Goal: Task Accomplishment & Management: Use online tool/utility

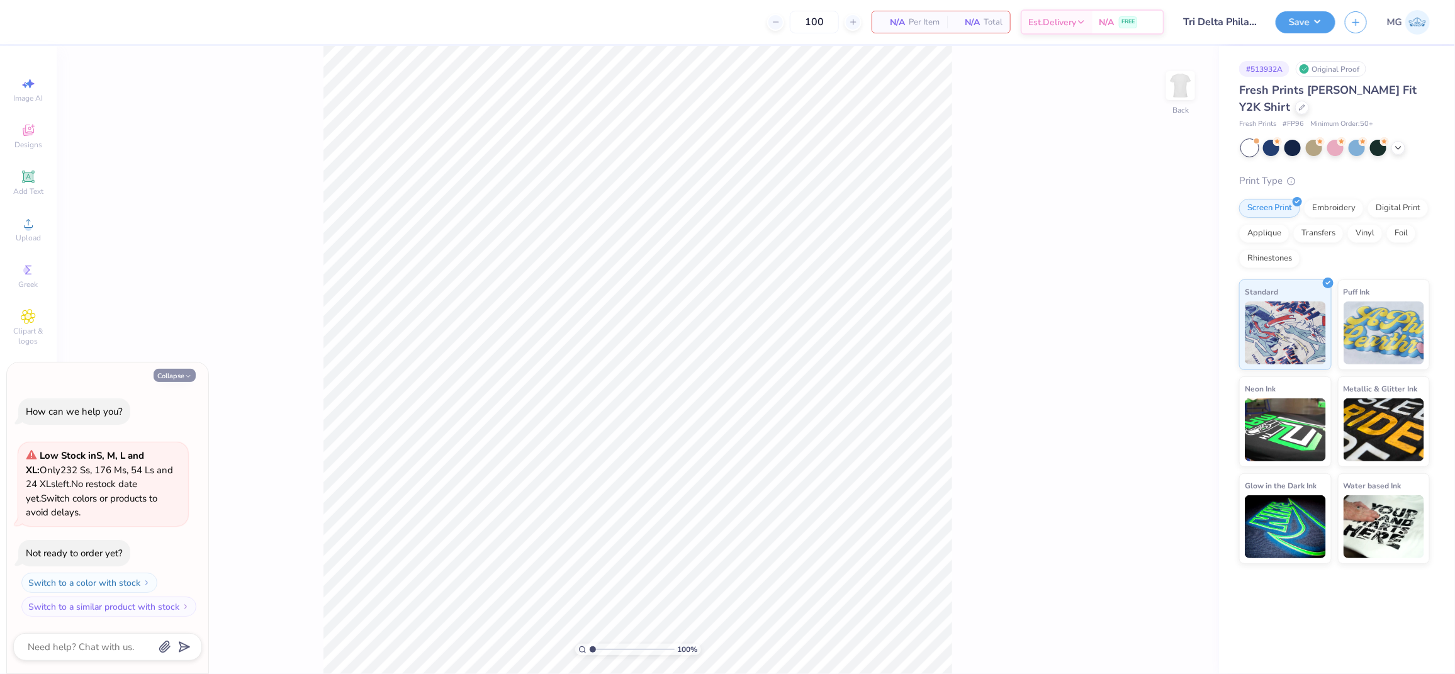
click at [172, 375] on button "Collapse" at bounding box center [175, 375] width 42 height 13
type textarea "x"
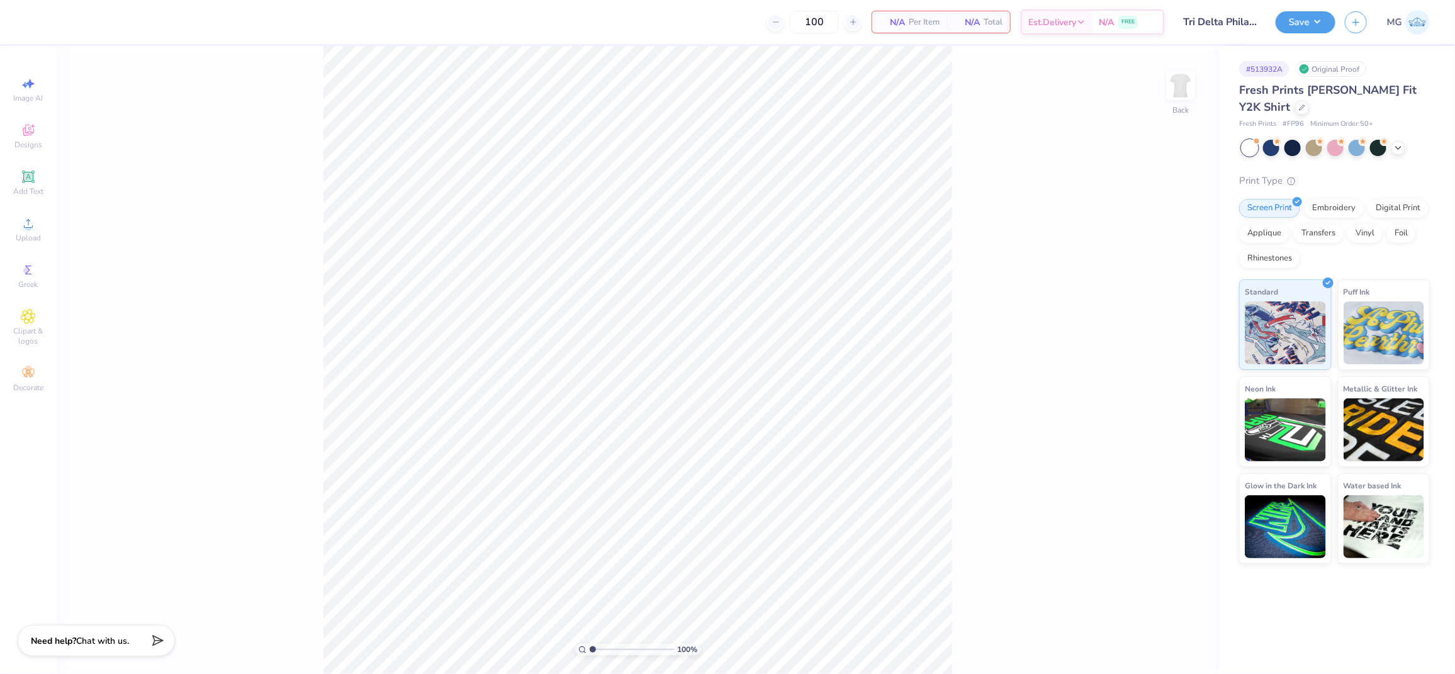
click at [179, 276] on div "100 % Back" at bounding box center [638, 360] width 1163 height 628
click at [24, 234] on span "Upload" at bounding box center [28, 238] width 25 height 10
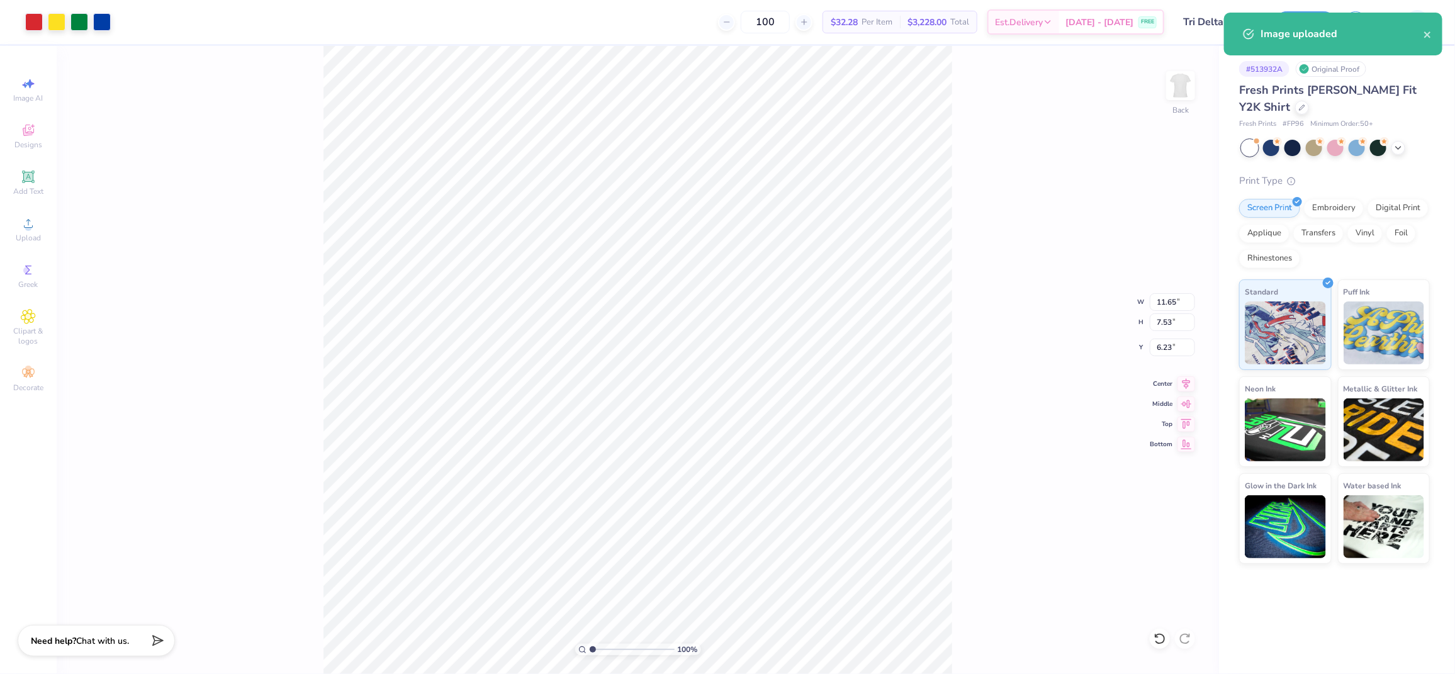
type input "2.24"
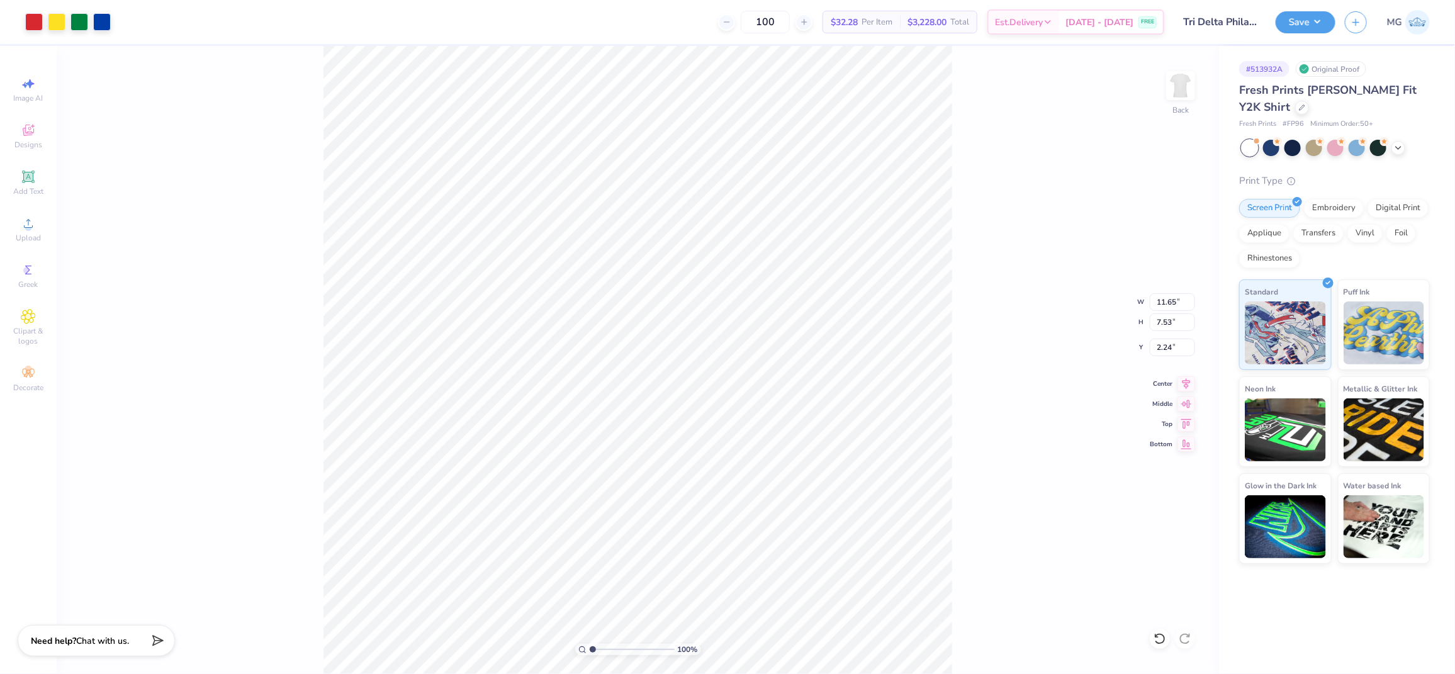
type input "9.86"
type input "6.38"
type input "2.64"
click at [9, 229] on div "Upload" at bounding box center [28, 229] width 44 height 37
click at [232, 251] on div "100 % Back" at bounding box center [638, 360] width 1163 height 628
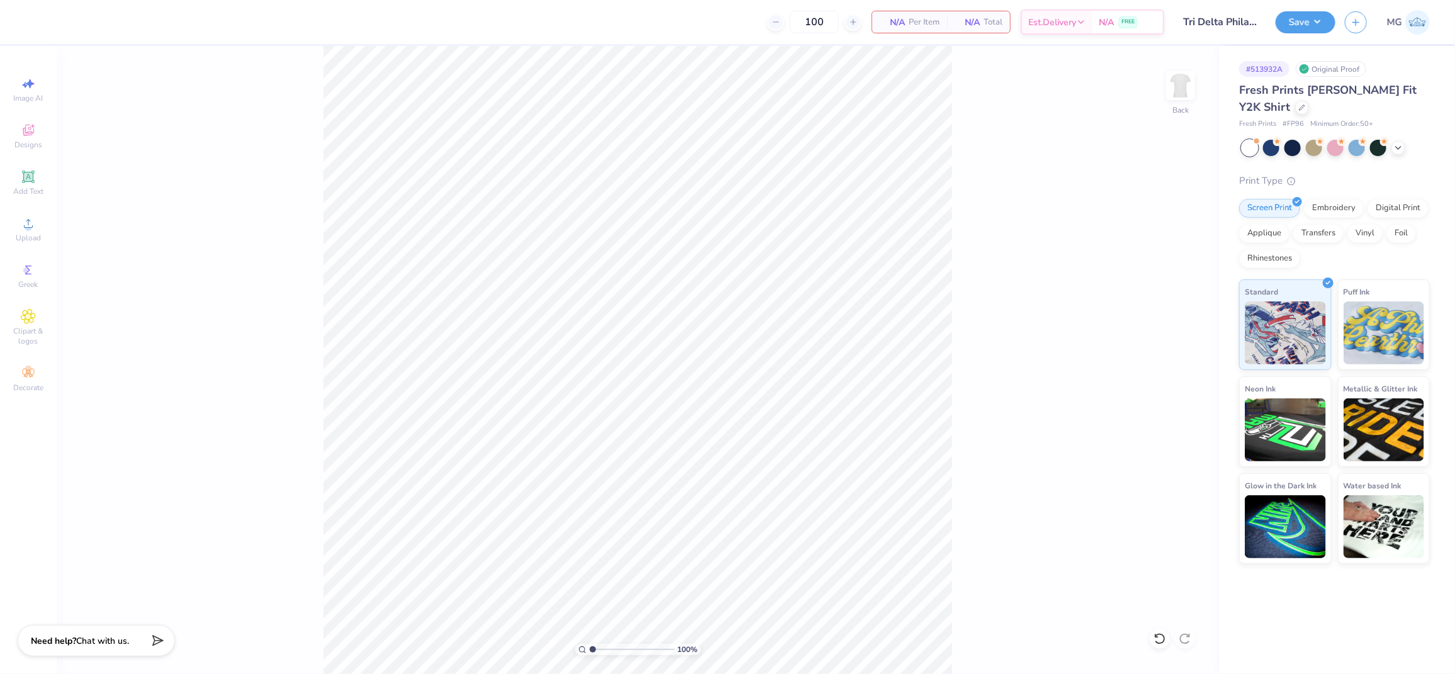
click at [176, 295] on div "100 % Back" at bounding box center [638, 360] width 1163 height 628
click at [25, 227] on icon at bounding box center [28, 223] width 9 height 9
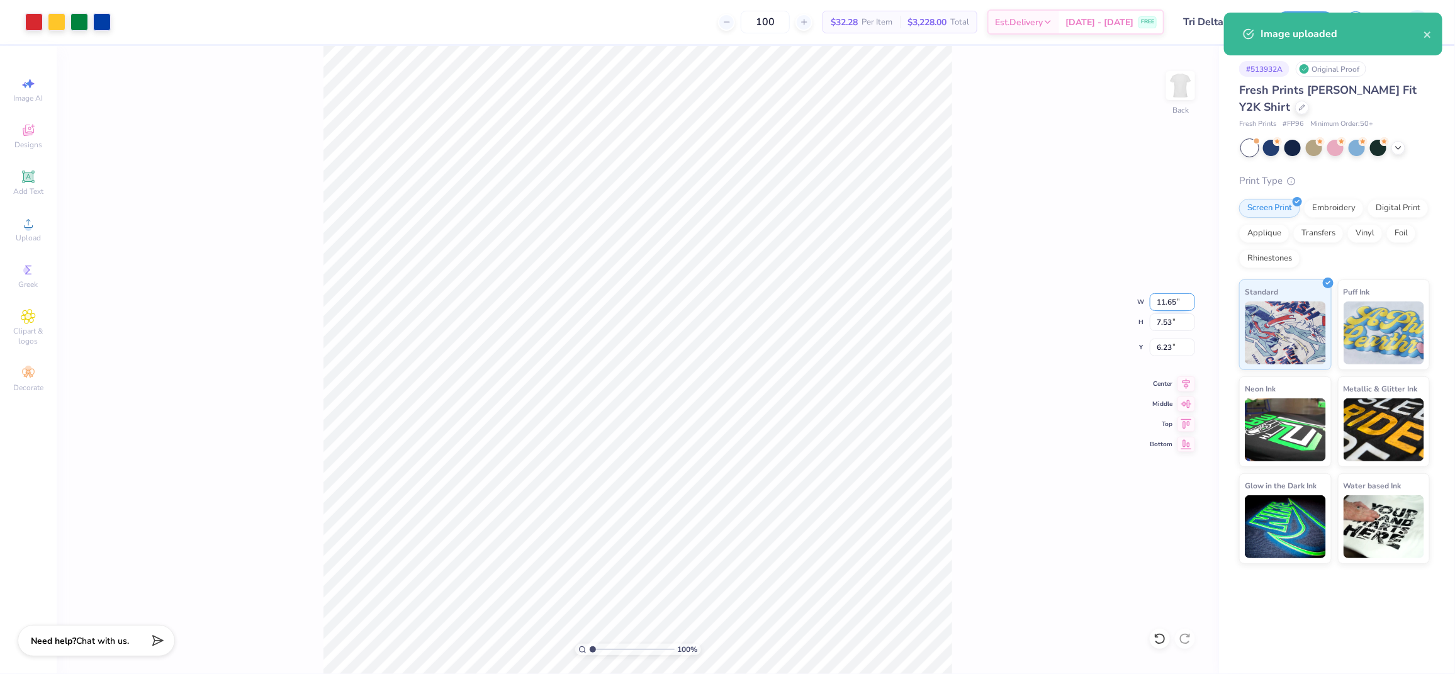
click at [1176, 303] on input "11.65" at bounding box center [1172, 302] width 45 height 18
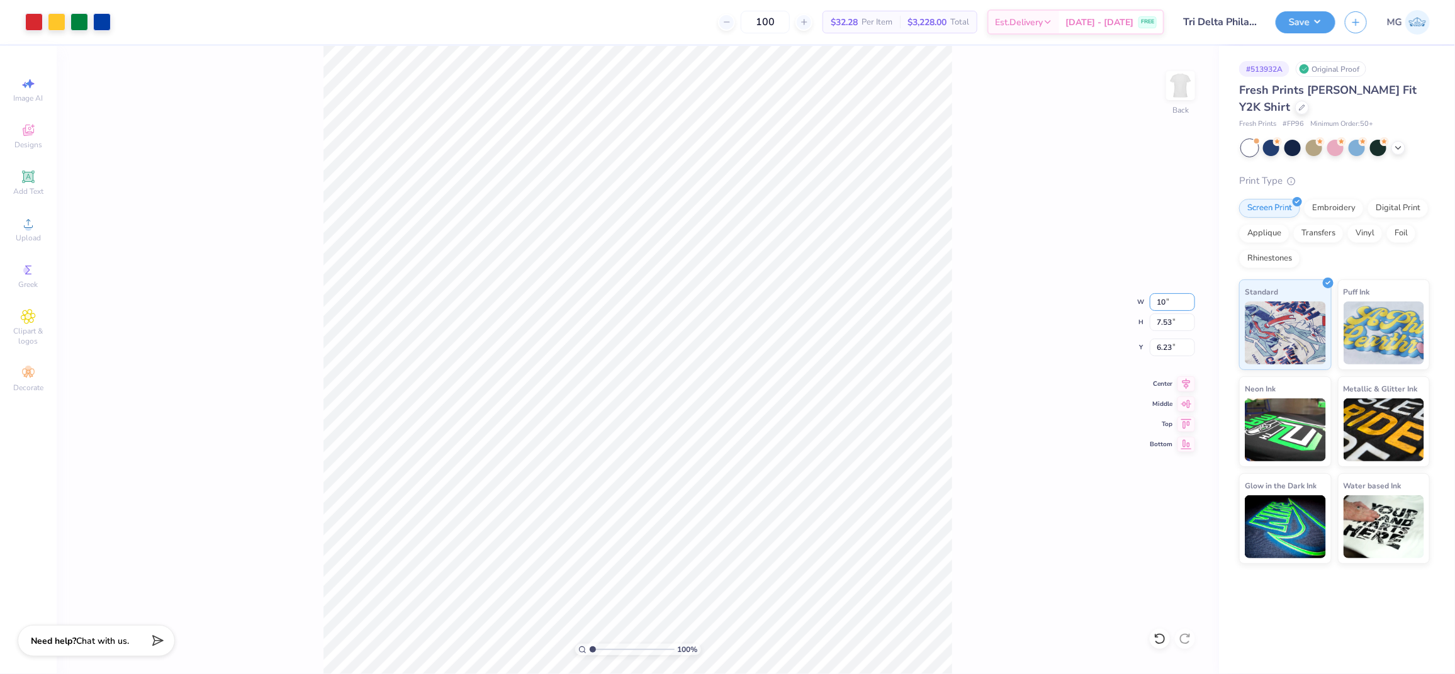
type input "10.00"
type input "6.47"
type input "6.77"
click at [1170, 346] on input "6.77" at bounding box center [1172, 348] width 45 height 18
click at [1172, 341] on input "6.77" at bounding box center [1172, 348] width 45 height 18
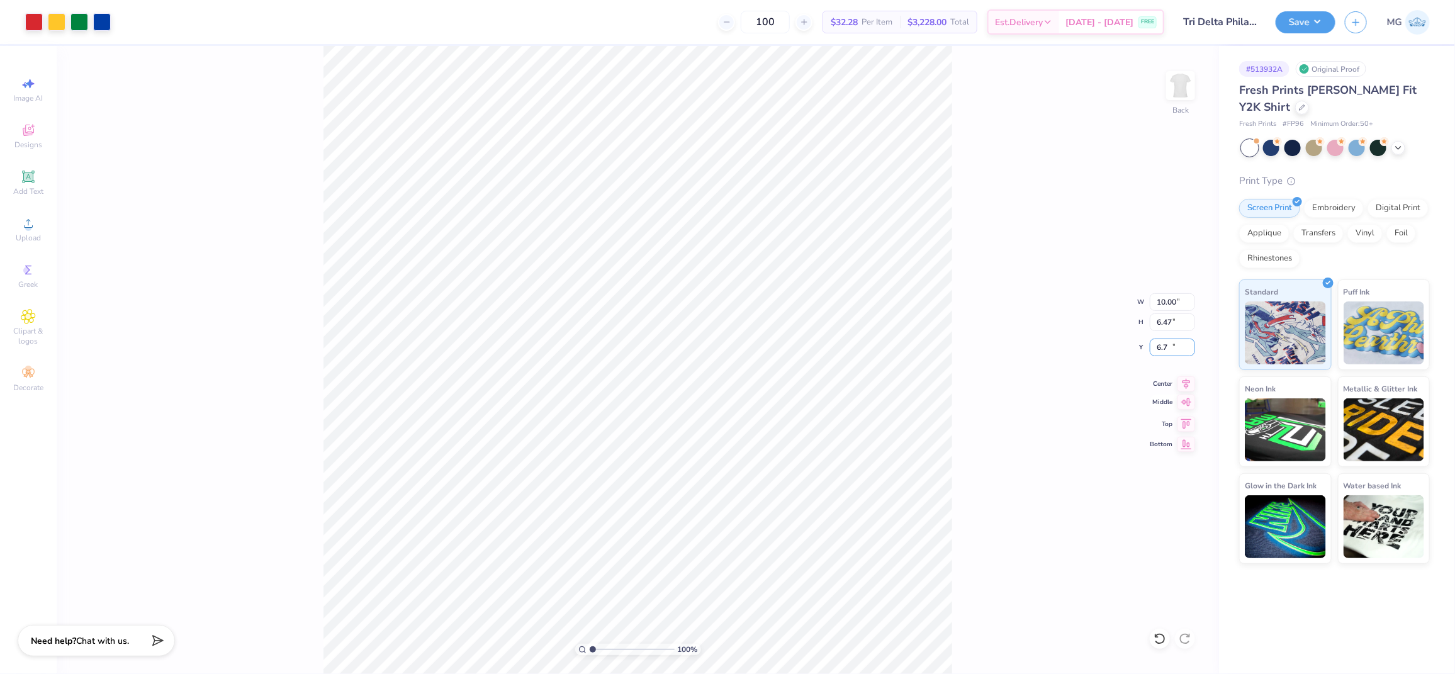
type input "6"
type input "3.00"
click at [976, 277] on div "100 % Back W 10.00 10.00 " H 6.47 6.47 " Y 3.00 3.00 " Center Middle Top Bottom" at bounding box center [638, 360] width 1163 height 628
click at [961, 355] on div "100 % Back W 10.00 H 6.47 Y 3.00 Center Middle Top Bottom" at bounding box center [638, 360] width 1163 height 628
click at [1319, 16] on button "Save" at bounding box center [1306, 20] width 60 height 22
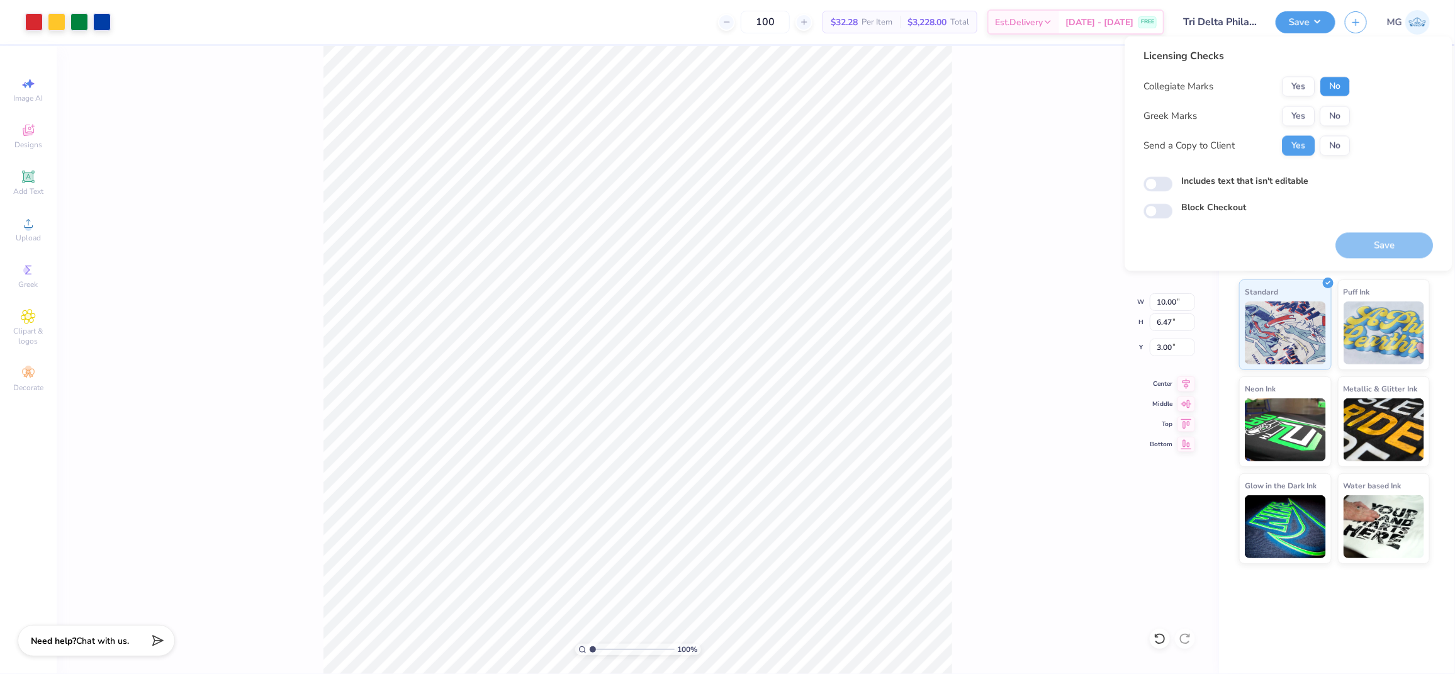
click at [1333, 88] on button "No" at bounding box center [1336, 87] width 30 height 20
click at [1305, 117] on button "Yes" at bounding box center [1299, 116] width 33 height 20
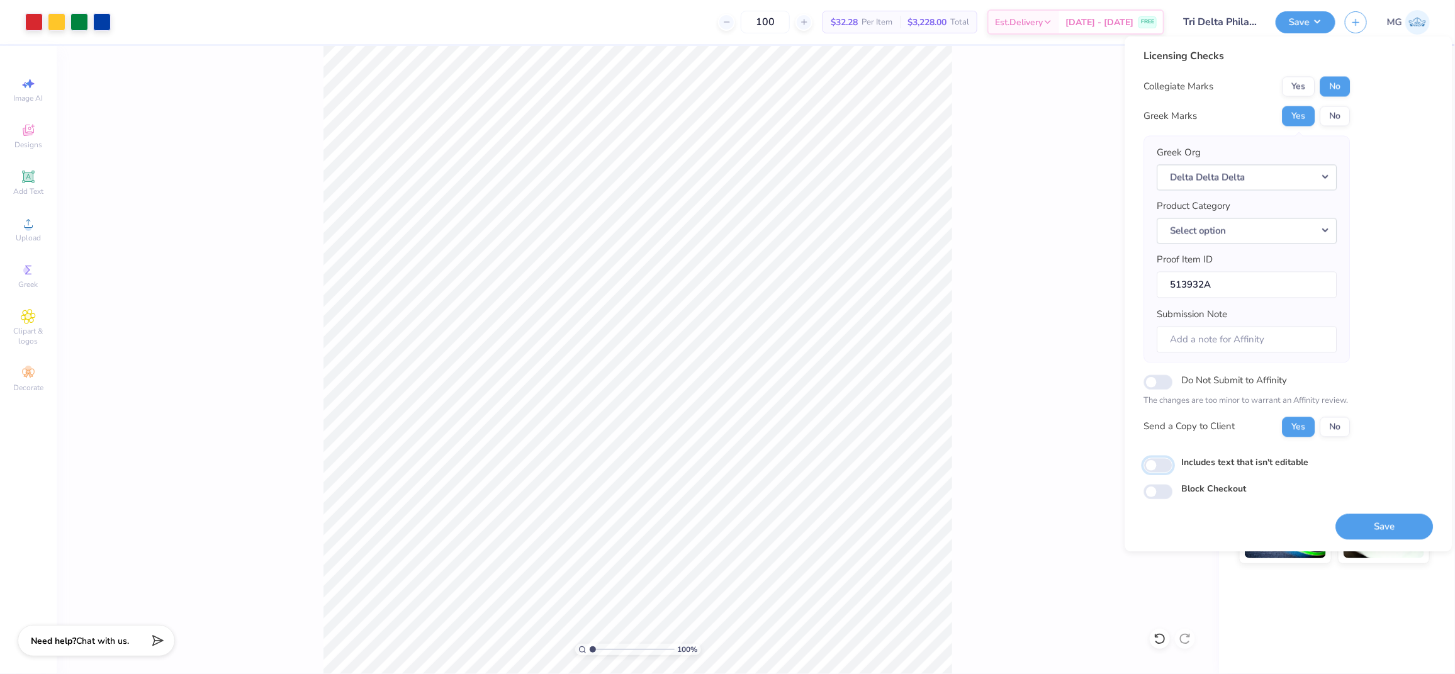
click at [1156, 471] on input "Includes text that isn't editable" at bounding box center [1158, 465] width 29 height 15
checkbox input "true"
click at [1380, 526] on button "Save" at bounding box center [1385, 527] width 98 height 26
click at [1018, 345] on div "100 % Back W 10.00 10.00 " H 6.47 6.47 " Y 3.00 3.00 " Center Middle Top Bottom" at bounding box center [638, 360] width 1163 height 628
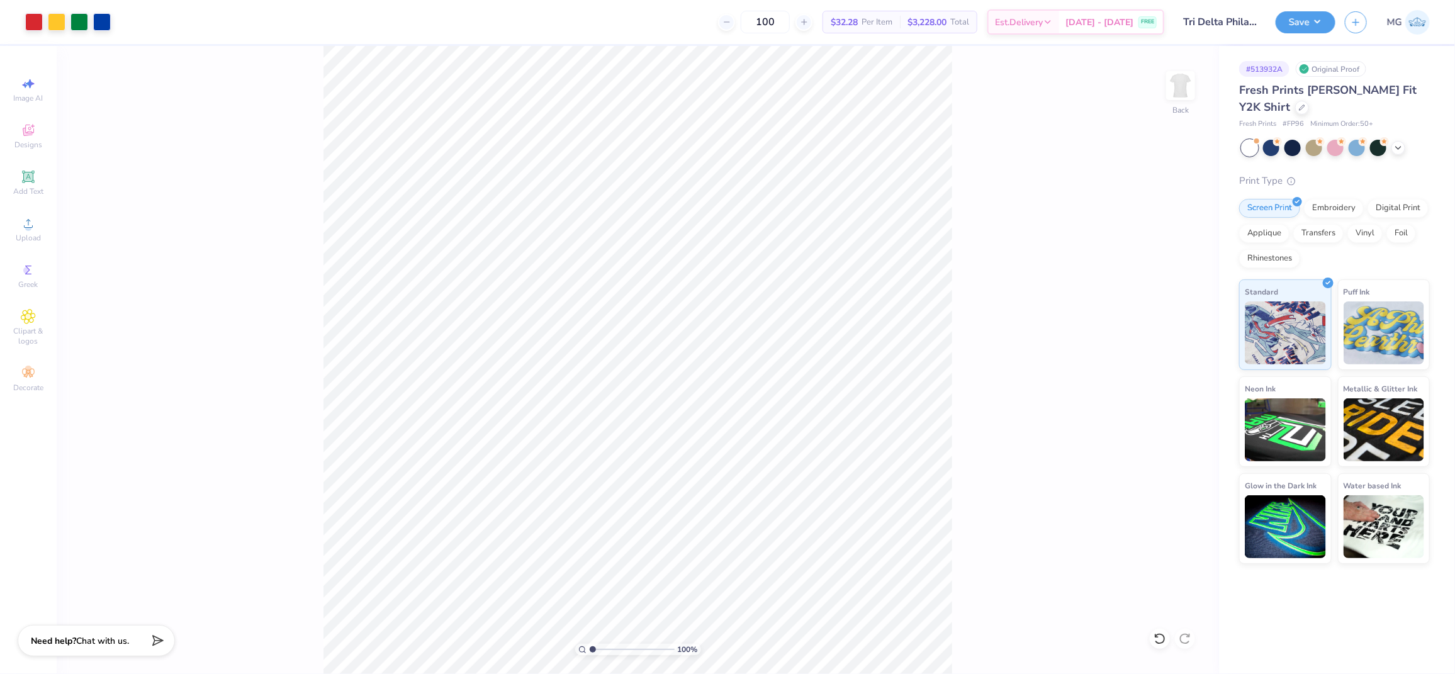
click at [1010, 162] on div "100 % Back" at bounding box center [638, 360] width 1163 height 628
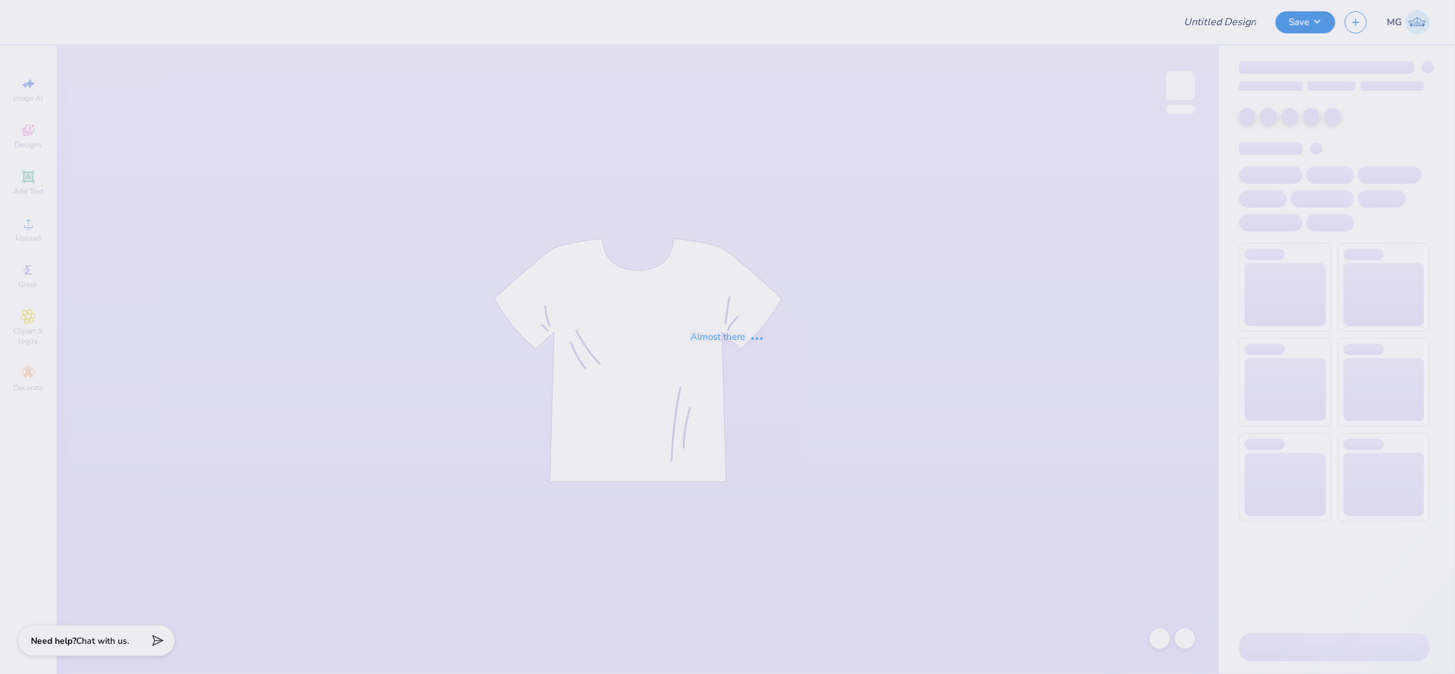
type input "Chi Psi Fall Rush"
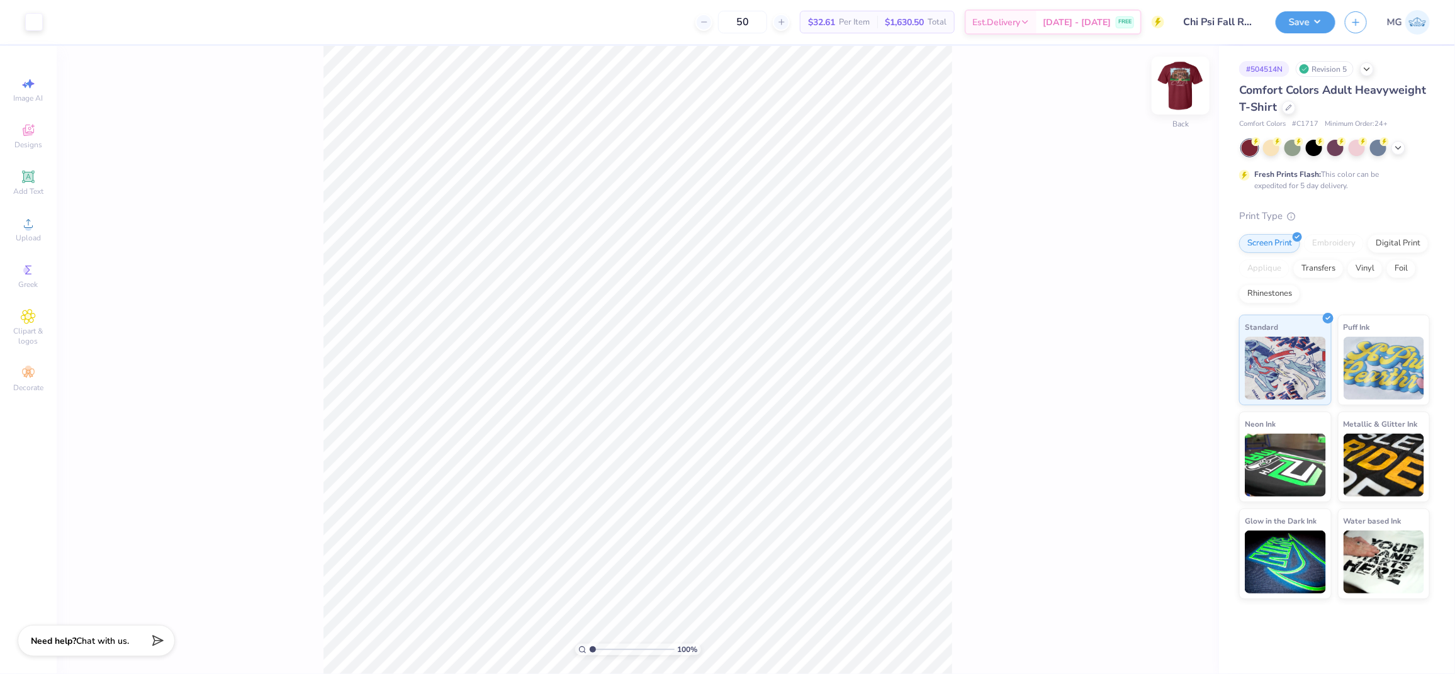
click at [1176, 93] on img at bounding box center [1181, 85] width 50 height 50
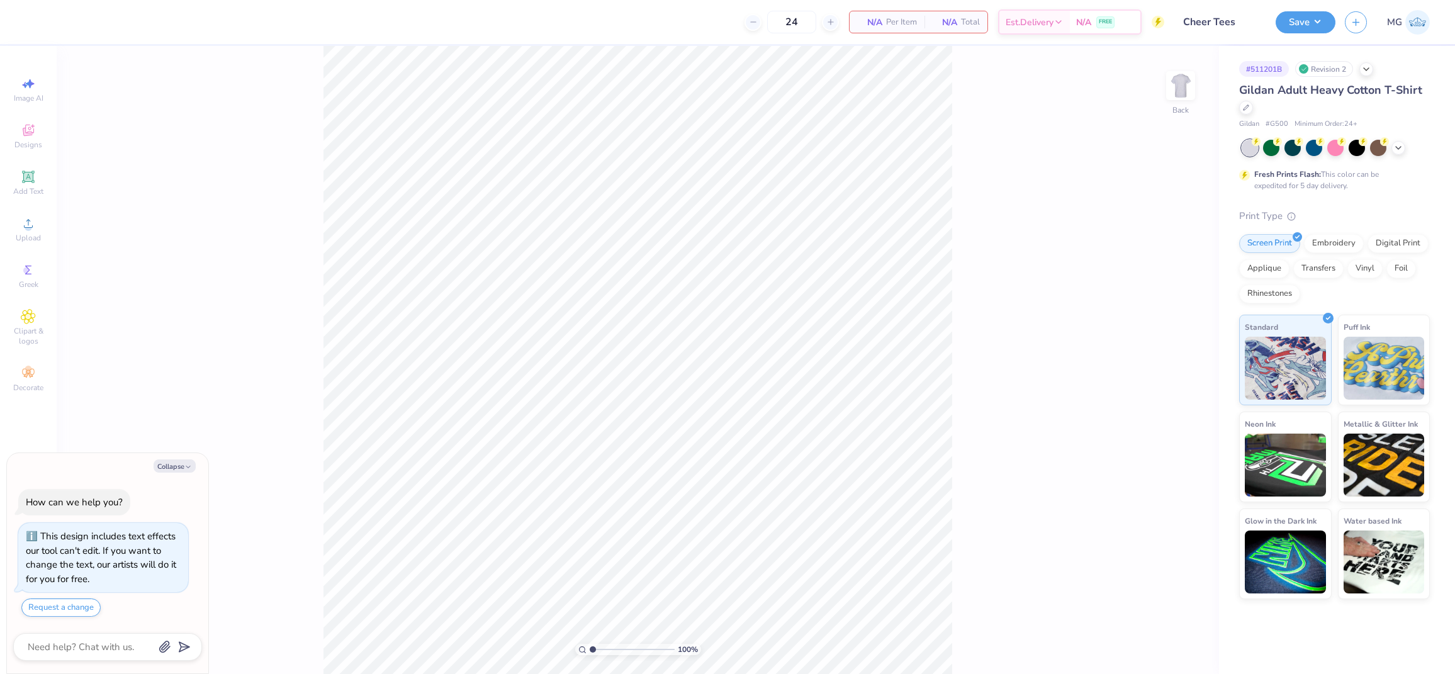
type textarea "x"
click at [610, 651] on input "range" at bounding box center [632, 649] width 85 height 11
drag, startPoint x: 609, startPoint y: 650, endPoint x: 596, endPoint y: 647, distance: 13.0
type input "1.42"
click at [596, 647] on input "range" at bounding box center [632, 649] width 85 height 11
